Goal: Task Accomplishment & Management: Manage account settings

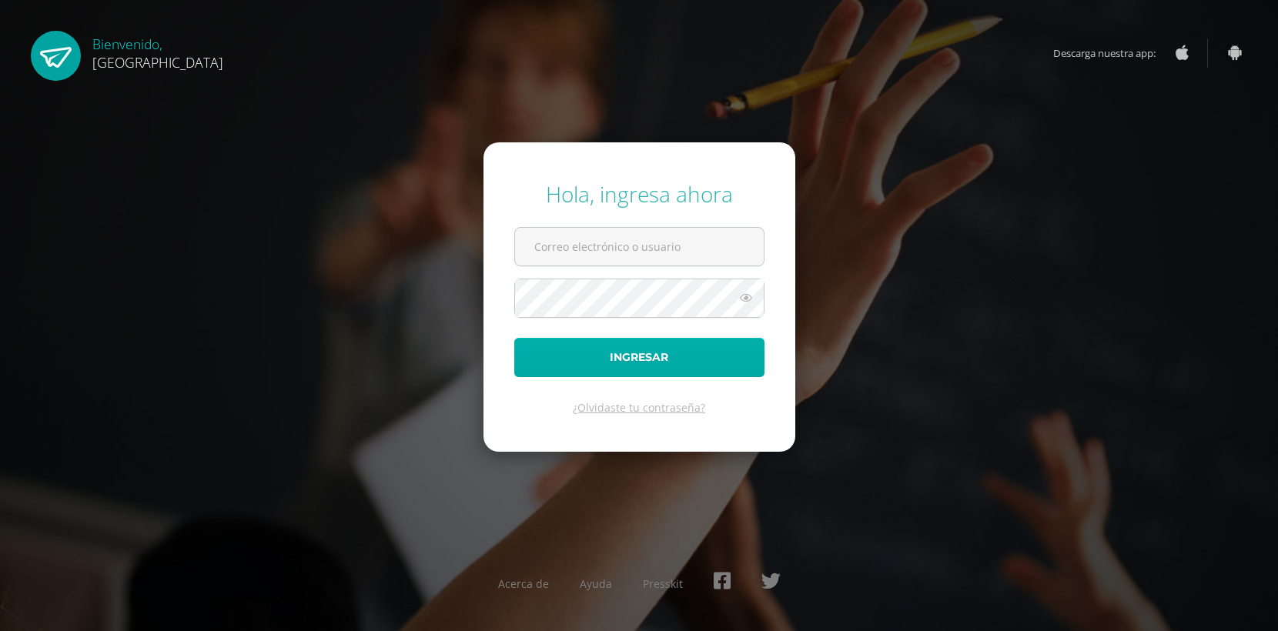
type input "karod123@gmail.com"
click at [678, 355] on button "Ingresar" at bounding box center [639, 357] width 250 height 39
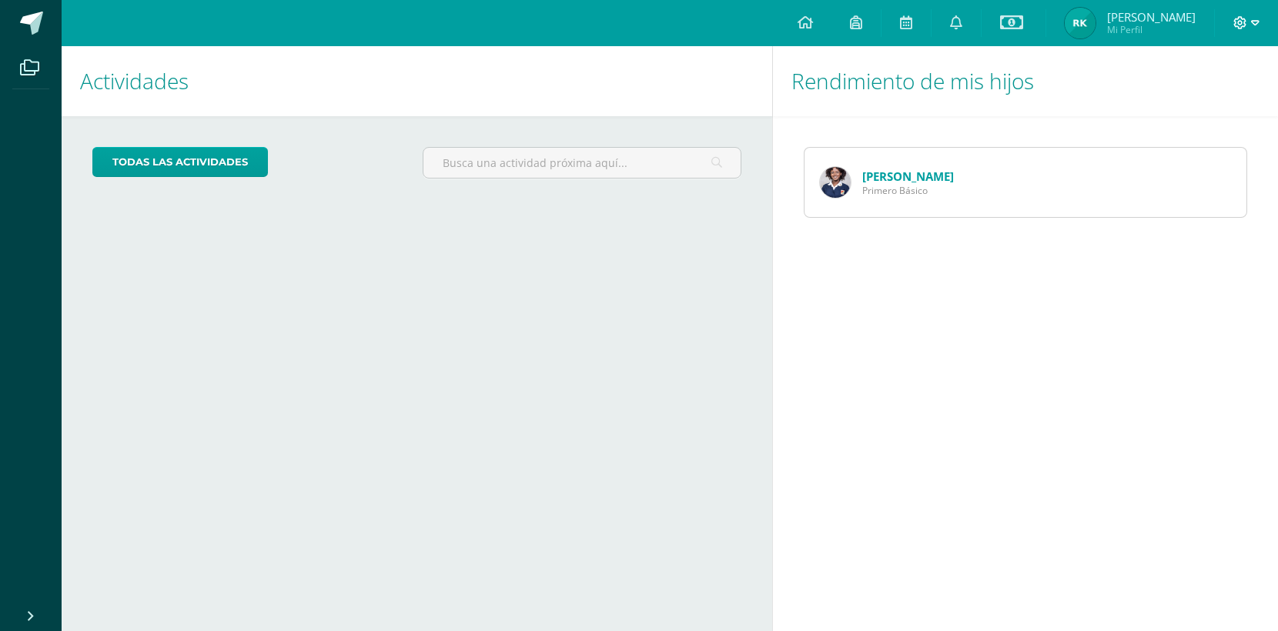
click at [1254, 23] on icon at bounding box center [1255, 23] width 8 height 14
click at [1200, 105] on span "Cerrar sesión" at bounding box center [1207, 105] width 69 height 15
